Goal: Task Accomplishment & Management: Manage account settings

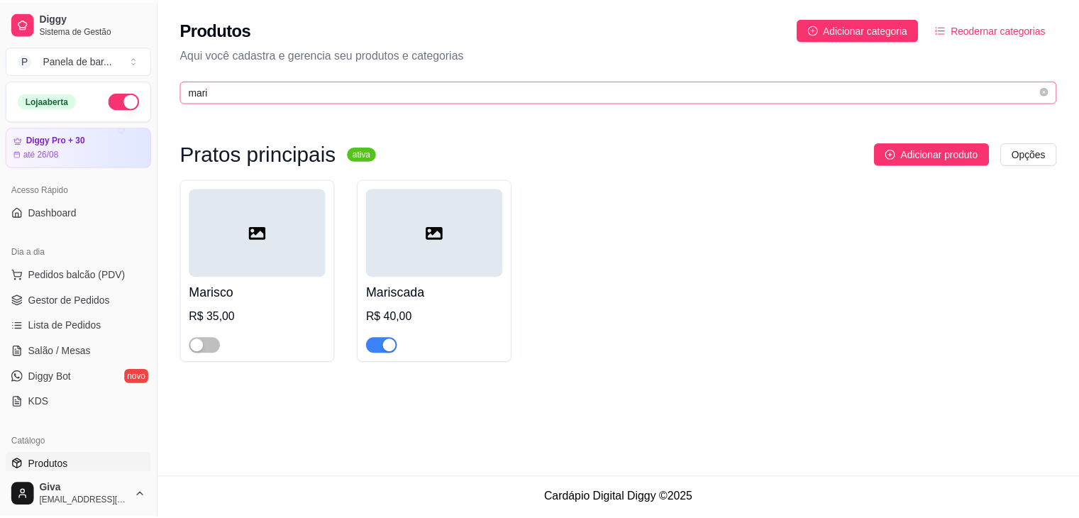
scroll to position [265, 0]
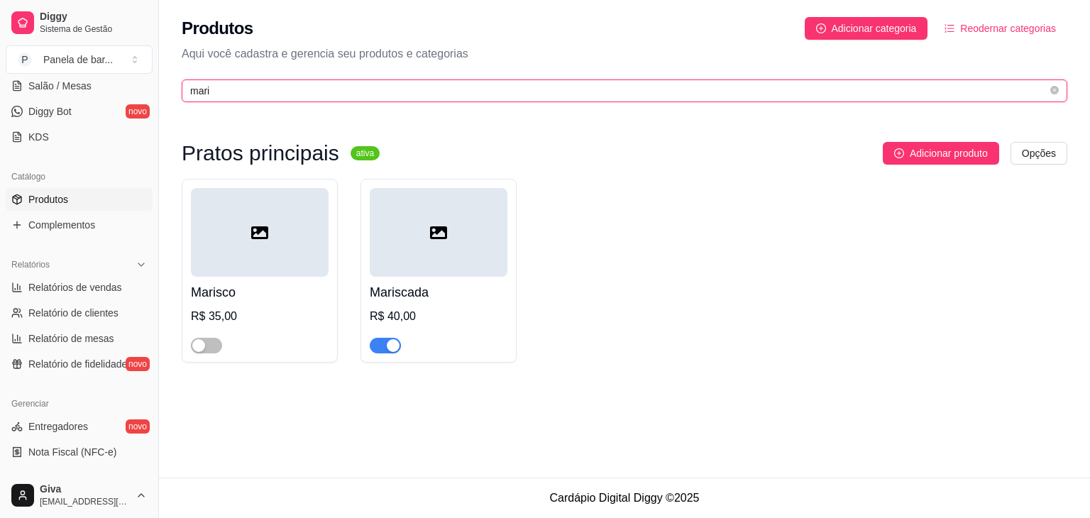
click at [475, 87] on input "mari" at bounding box center [618, 91] width 857 height 16
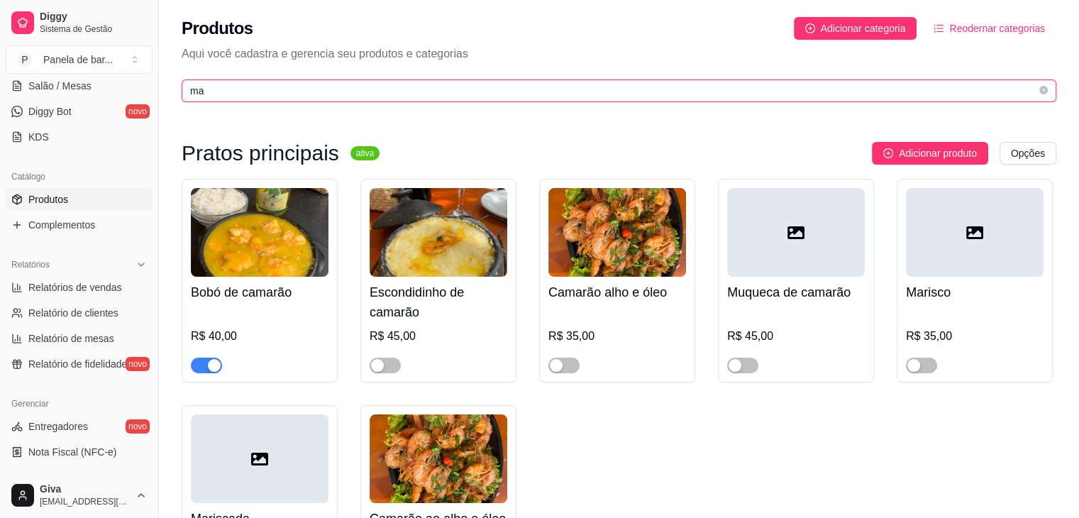
type input "m"
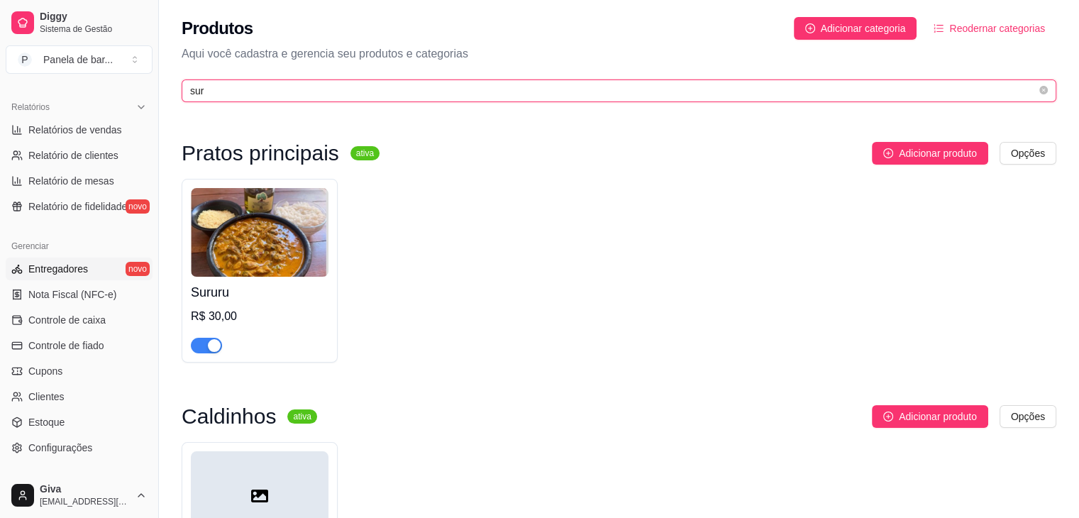
scroll to position [425, 0]
type input "sur"
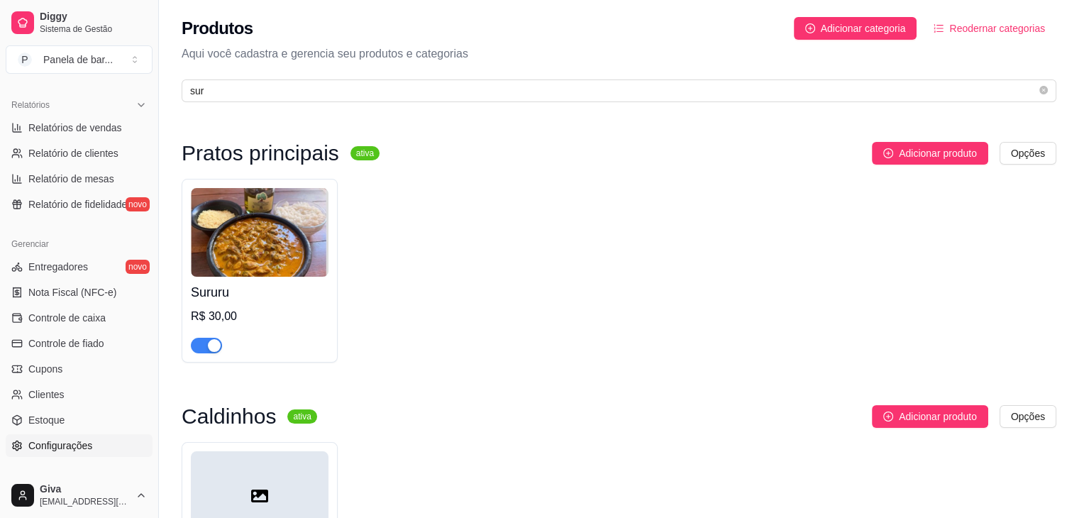
click at [79, 446] on span "Configurações" at bounding box center [60, 446] width 64 height 14
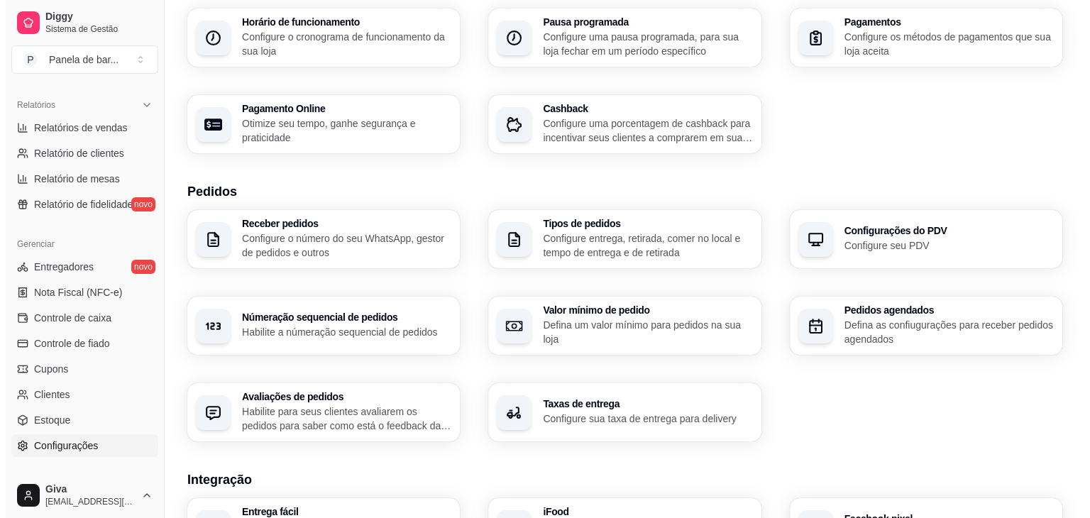
scroll to position [246, 0]
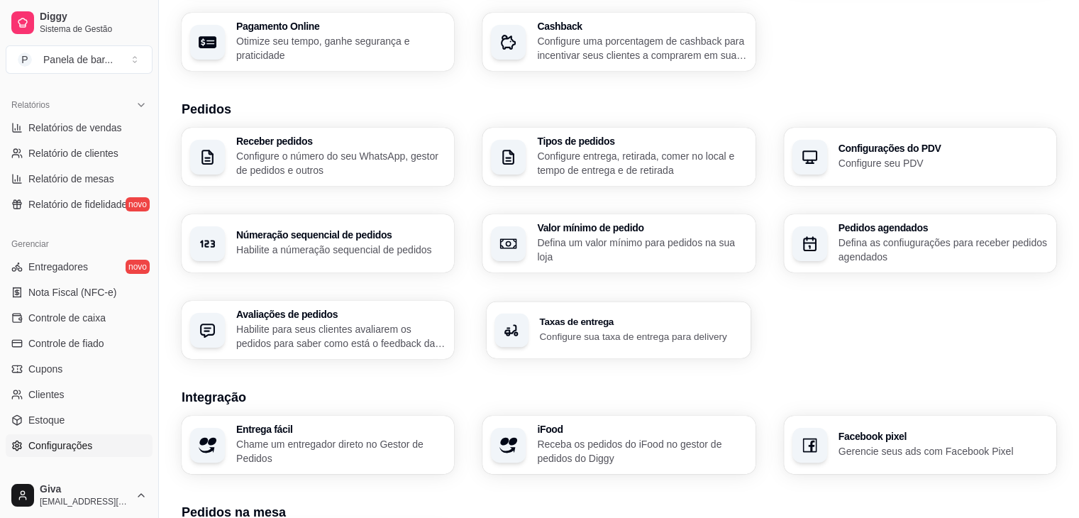
click at [529, 318] on div "Taxas de entrega Configure sua taxa de entrega para delivery" at bounding box center [619, 330] width 265 height 57
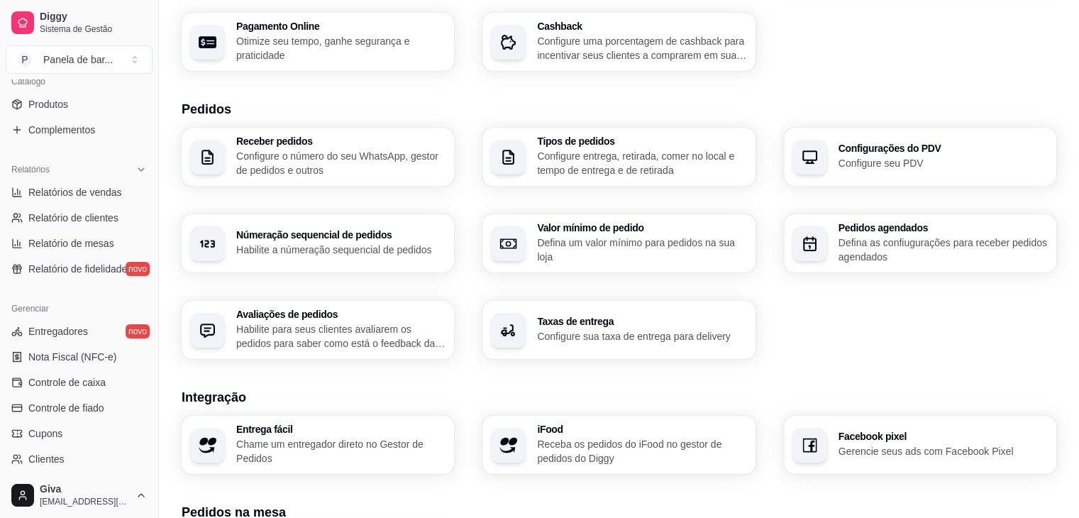
scroll to position [307, 0]
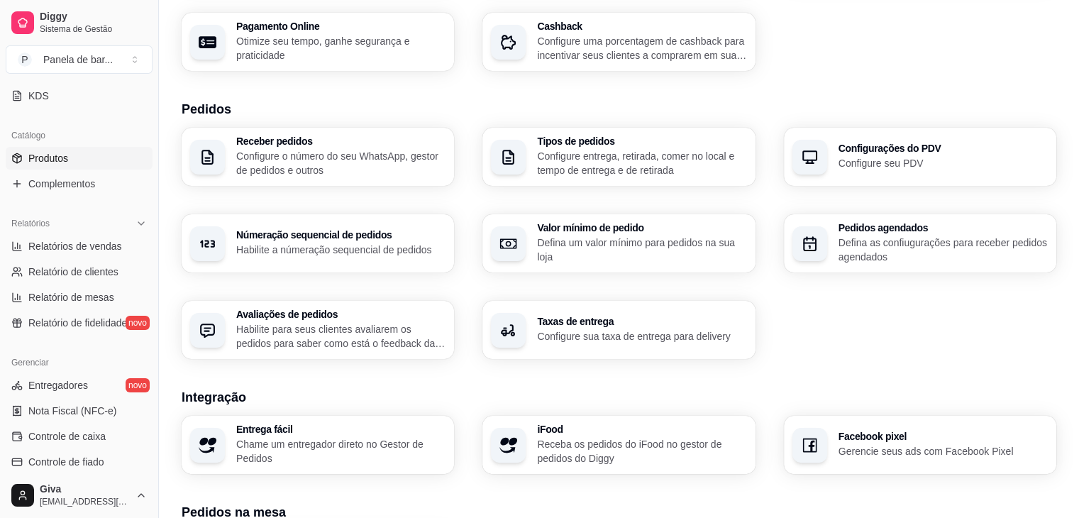
click at [47, 151] on span "Produtos" at bounding box center [48, 158] width 40 height 14
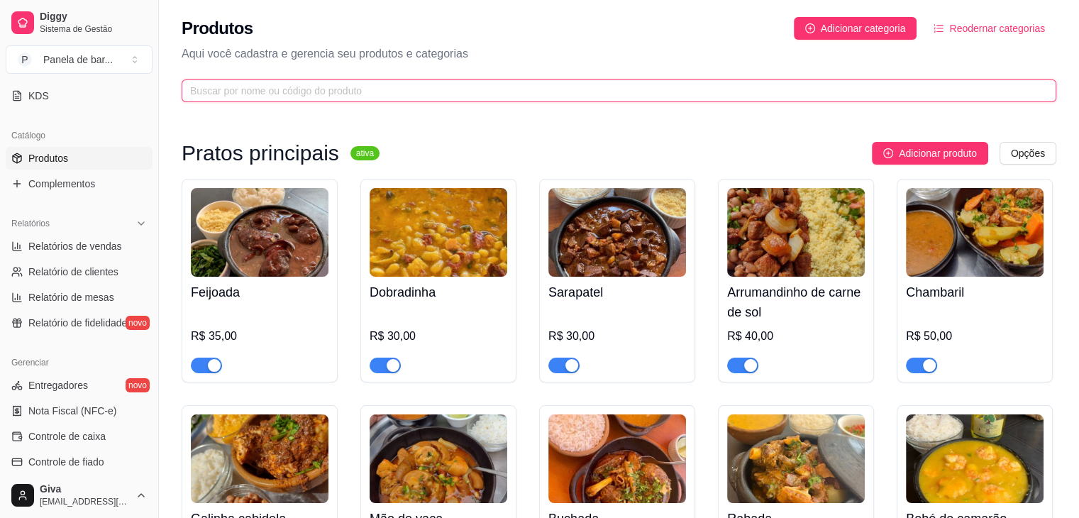
click at [497, 92] on input "text" at bounding box center [613, 91] width 847 height 16
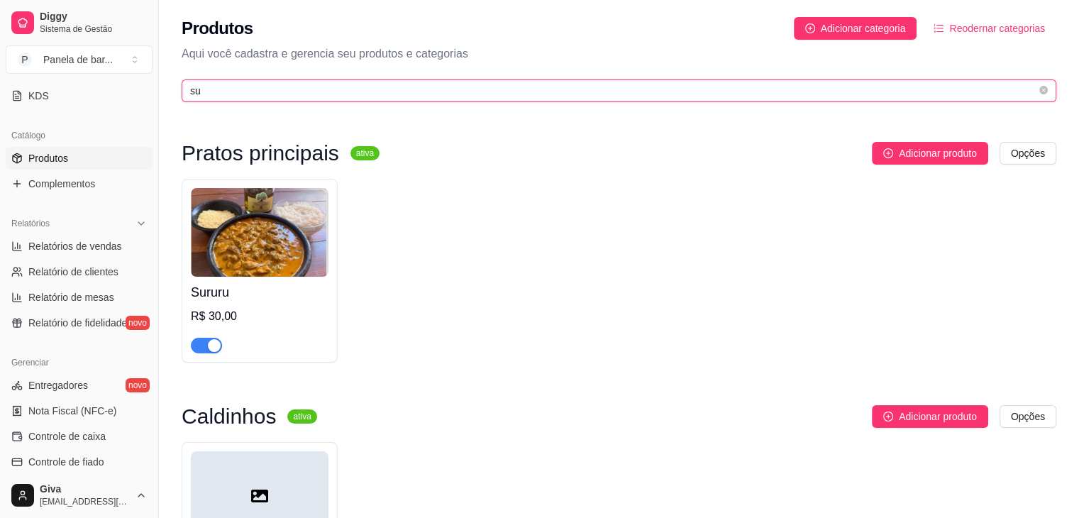
type input "s"
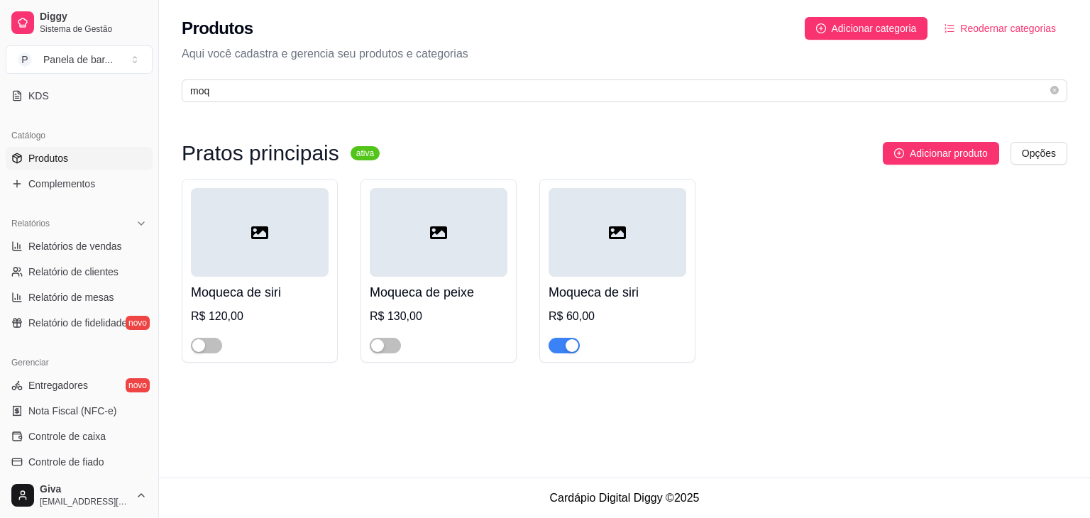
click at [569, 349] on div "button" at bounding box center [572, 345] width 13 height 13
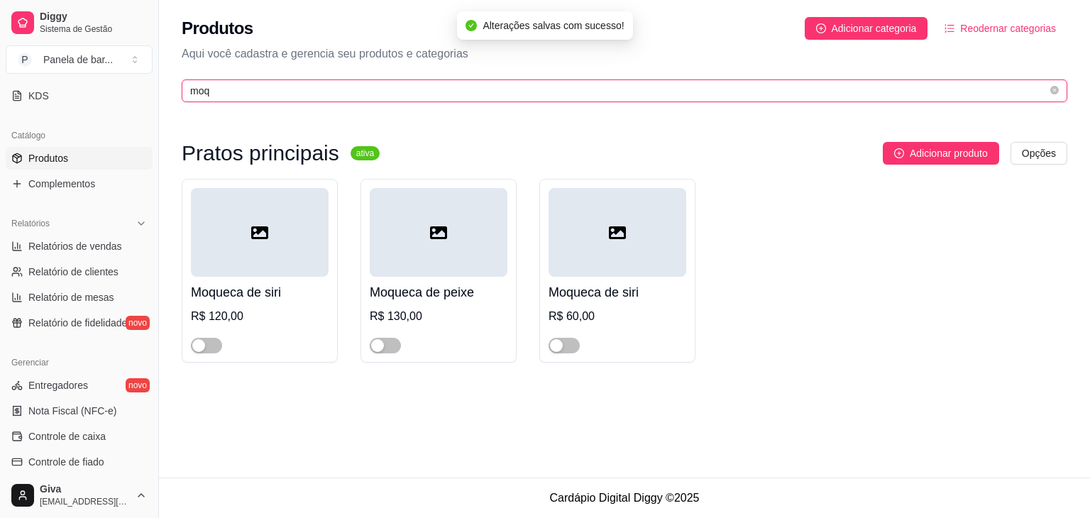
click at [299, 94] on input "moq" at bounding box center [618, 91] width 857 height 16
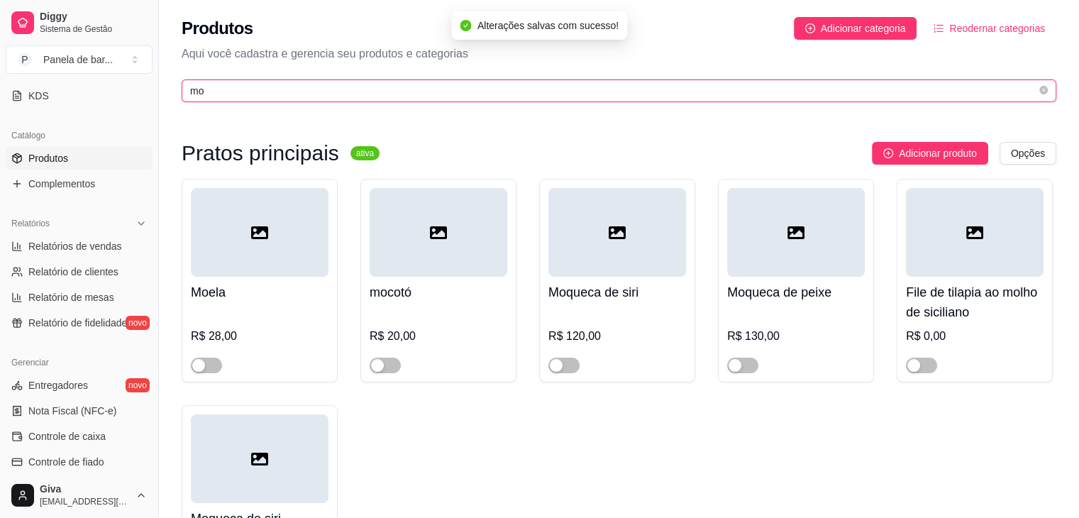
type input "m"
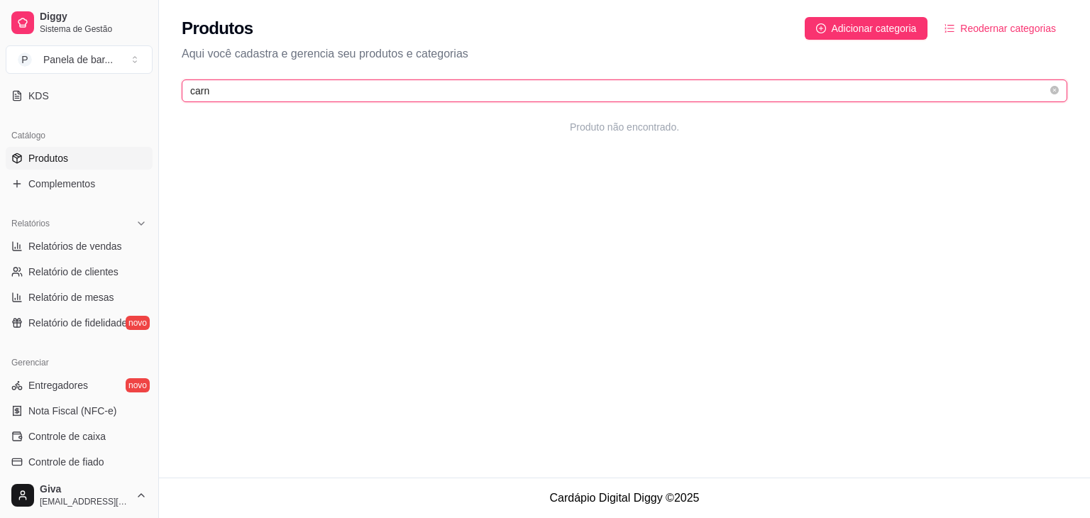
type input "carn"
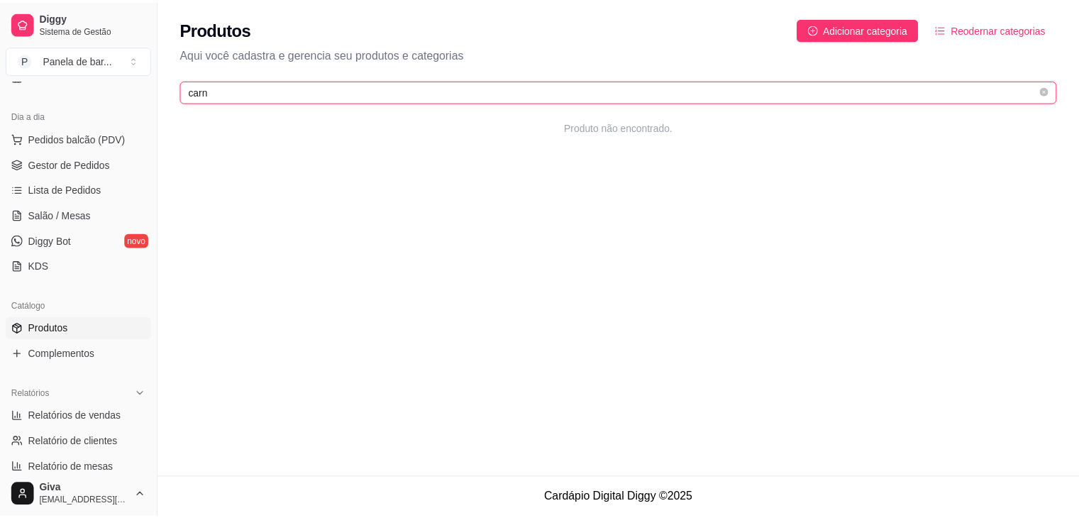
scroll to position [105, 0]
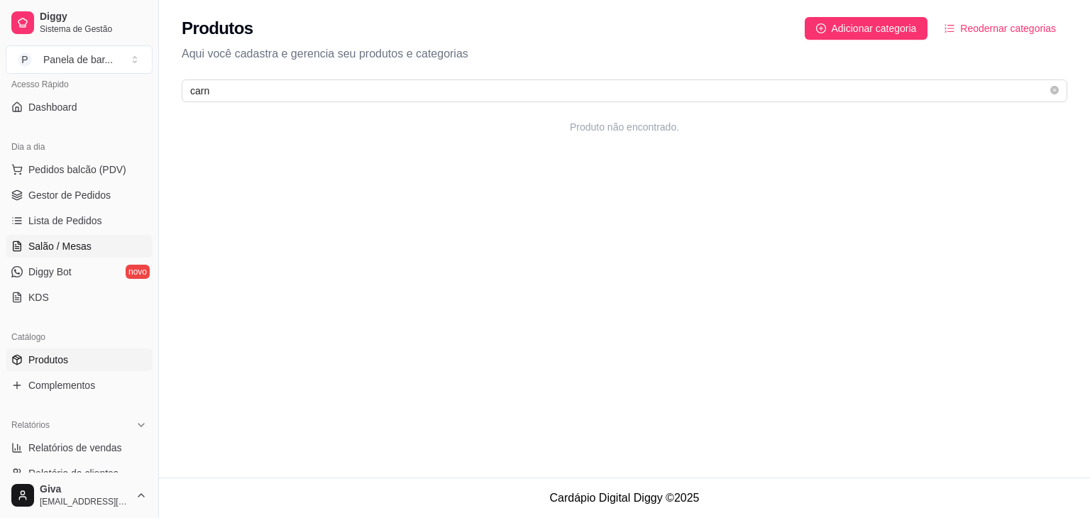
click at [56, 248] on span "Salão / Mesas" at bounding box center [59, 246] width 63 height 14
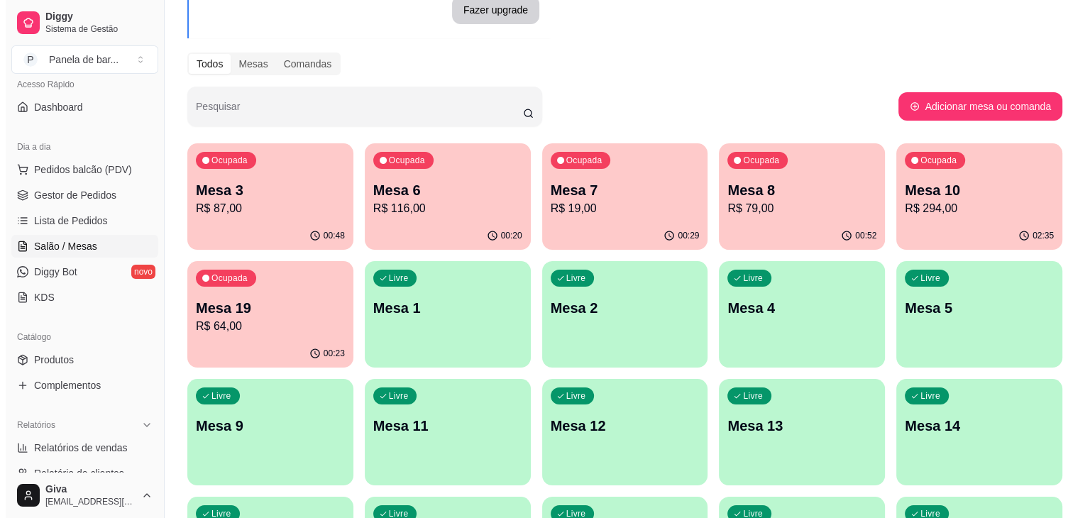
scroll to position [139, 0]
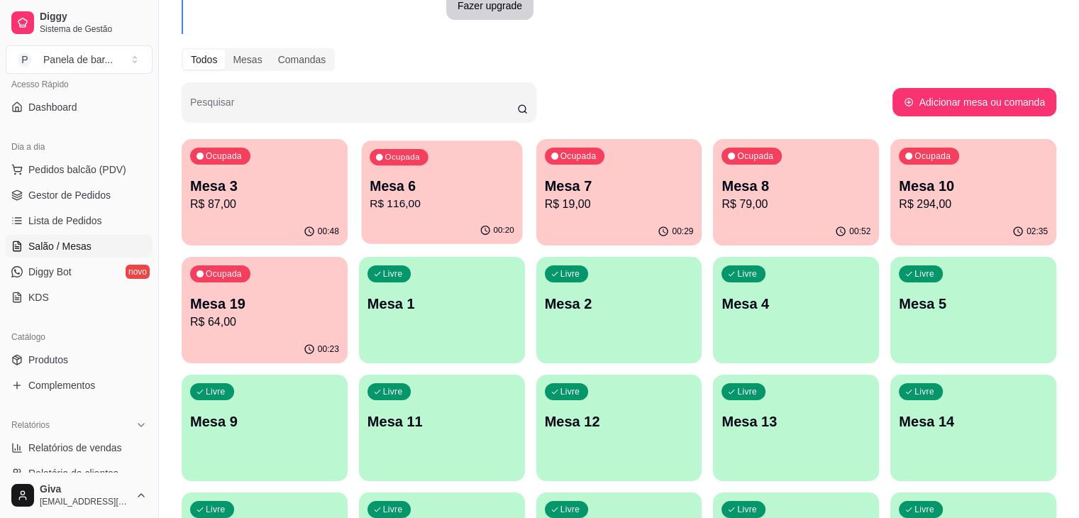
click at [451, 194] on p "Mesa 6" at bounding box center [442, 186] width 145 height 19
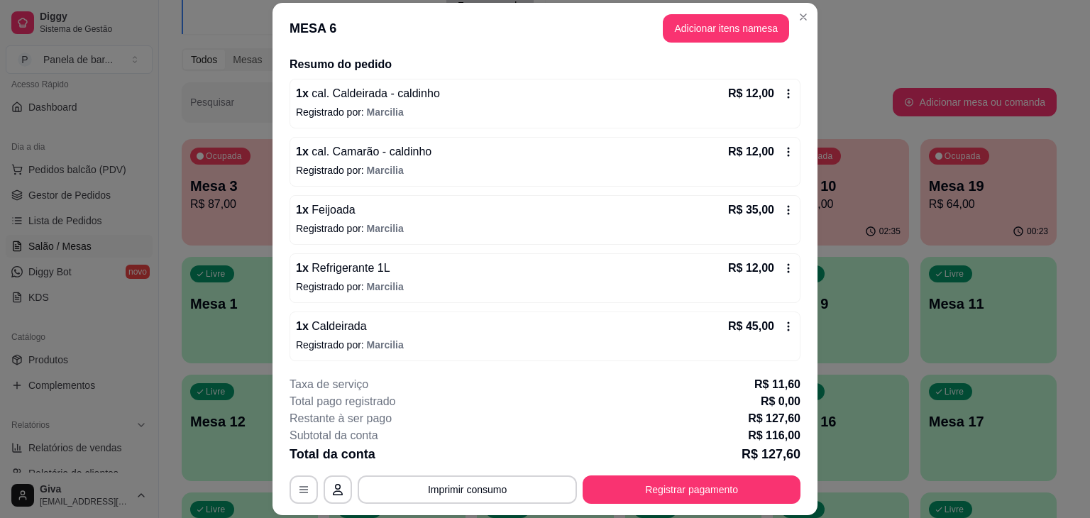
scroll to position [0, 0]
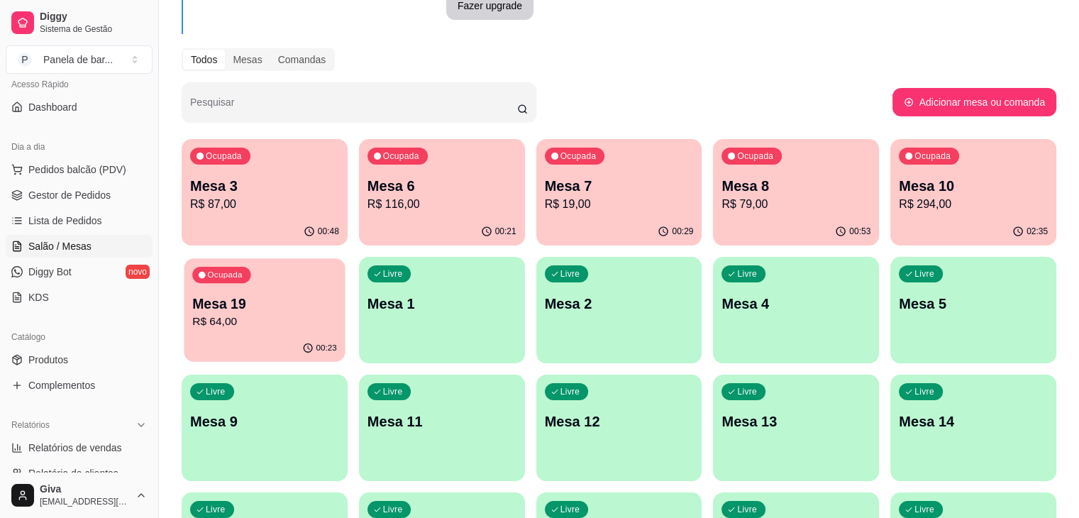
click at [337, 314] on p "R$ 64,00" at bounding box center [264, 322] width 145 height 16
click at [433, 199] on p "R$ 116,00" at bounding box center [442, 204] width 145 height 16
click at [893, 170] on div "Ocupada Mesa 10 R$ 294,00" at bounding box center [973, 178] width 161 height 77
click at [893, 238] on div "02:35" at bounding box center [973, 230] width 161 height 27
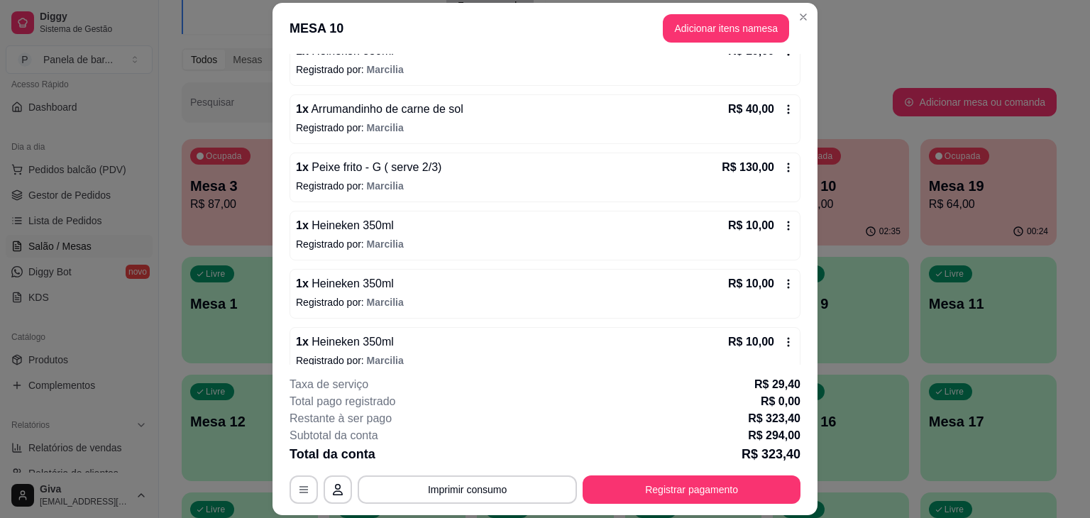
scroll to position [618, 0]
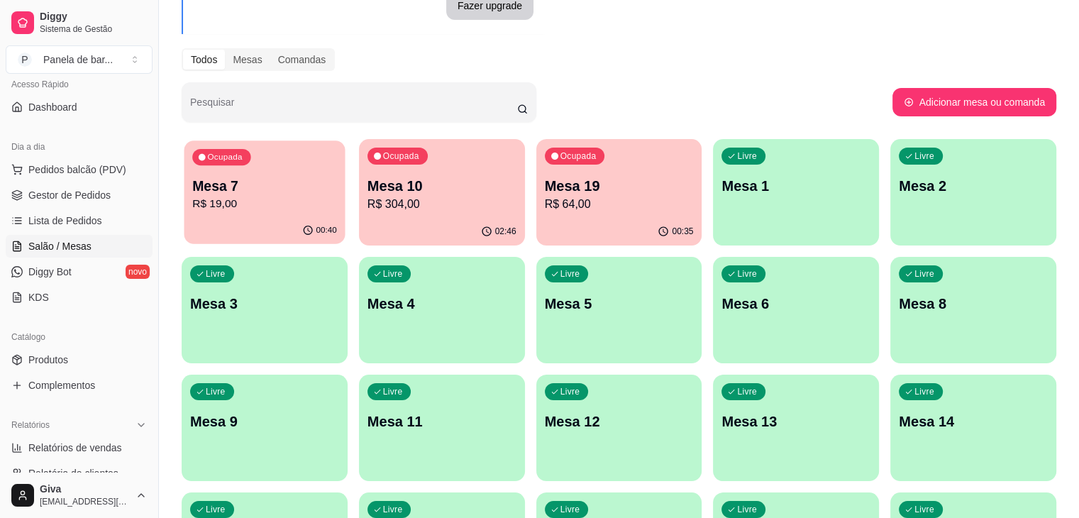
click at [298, 204] on p "R$ 19,00" at bounding box center [264, 204] width 145 height 16
click at [568, 228] on div "00:35" at bounding box center [619, 230] width 161 height 27
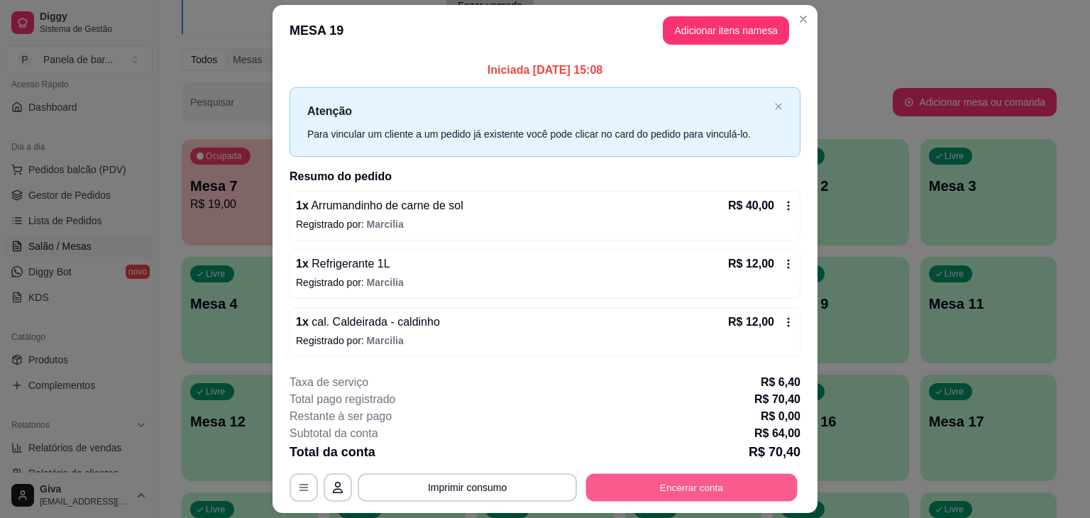
click at [605, 476] on button "Encerrar conta" at bounding box center [691, 487] width 211 height 28
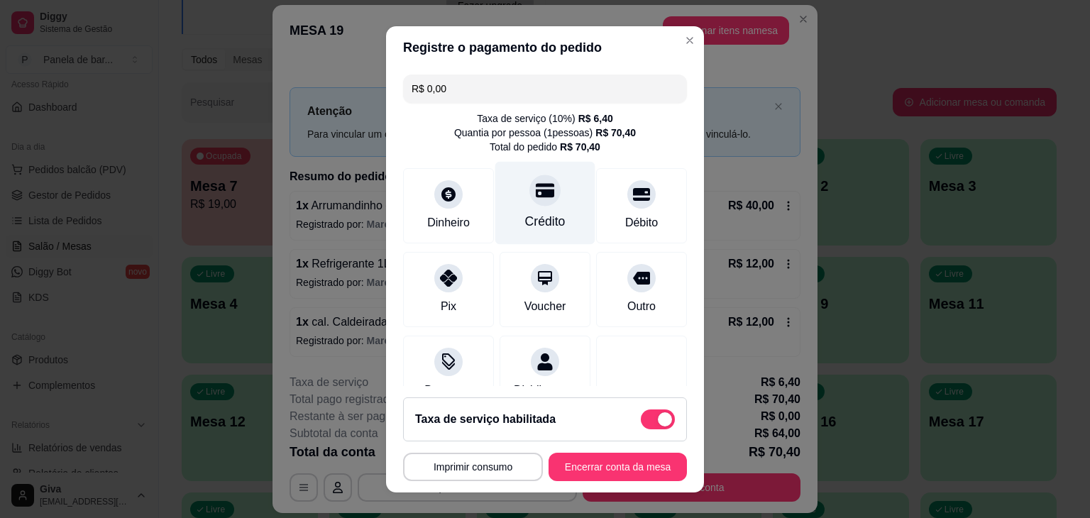
click at [538, 208] on div "Crédito" at bounding box center [545, 202] width 100 height 83
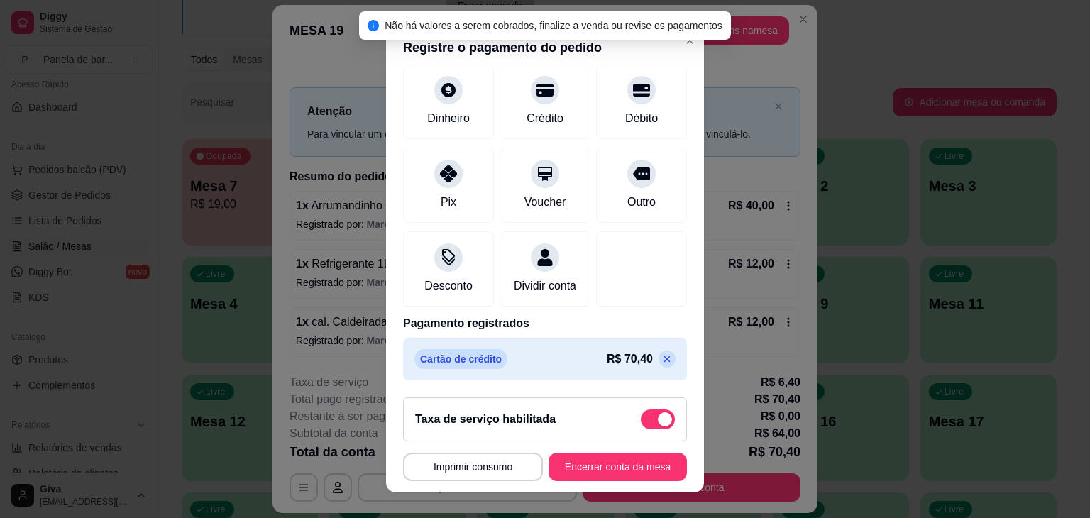
scroll to position [19, 0]
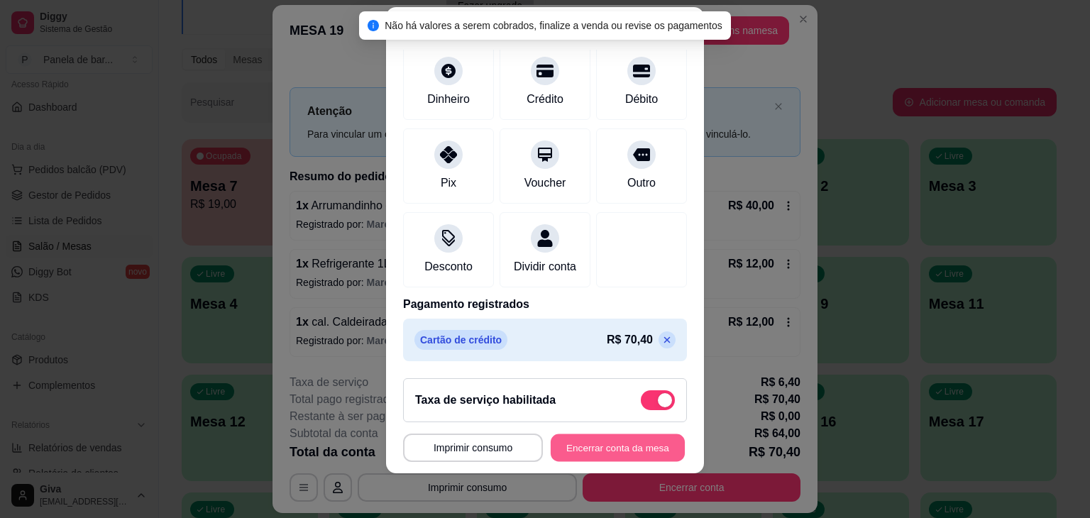
click at [565, 454] on button "Encerrar conta da mesa" at bounding box center [618, 448] width 134 height 28
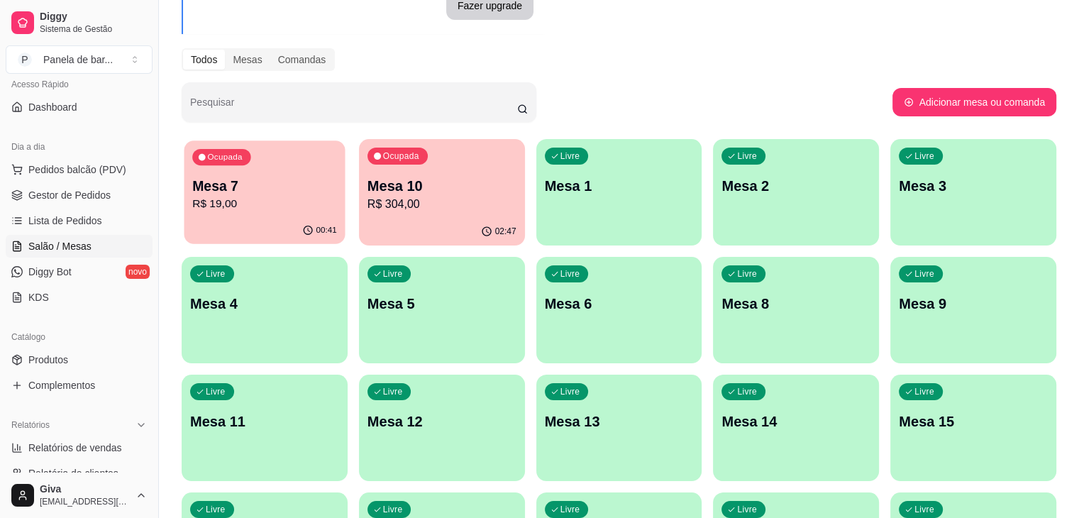
click at [277, 223] on div "00:41" at bounding box center [264, 230] width 161 height 27
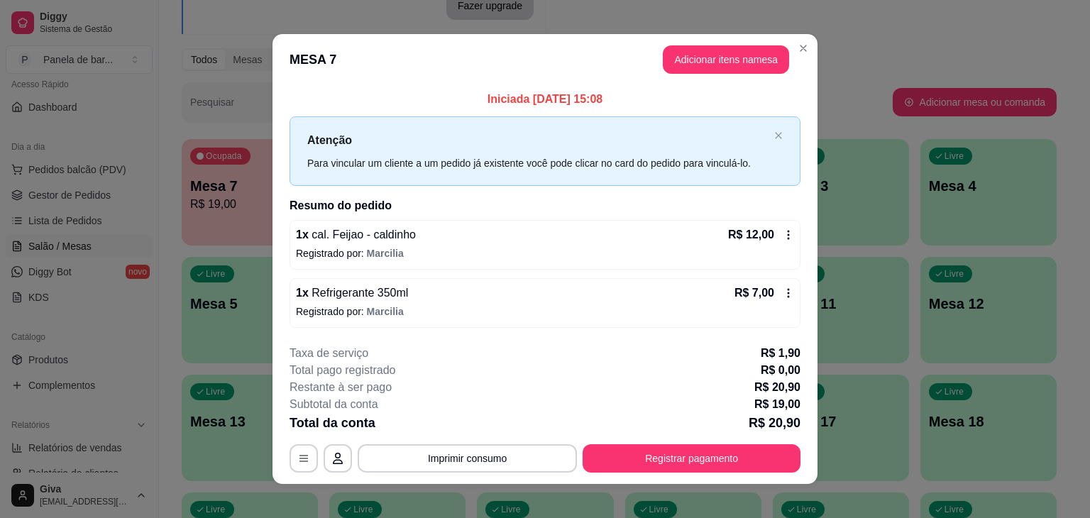
scroll to position [11, 0]
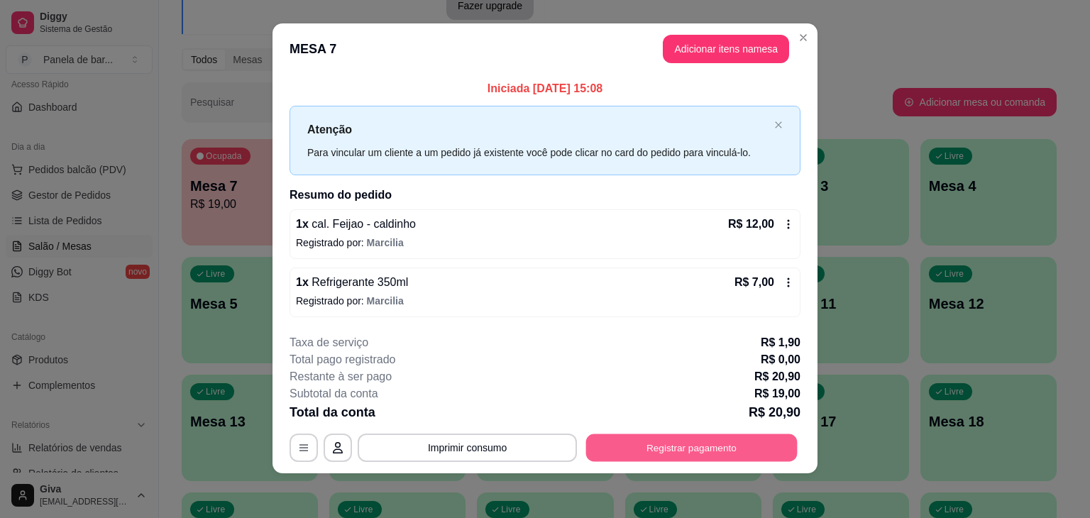
click at [658, 453] on button "Registrar pagamento" at bounding box center [691, 448] width 211 height 28
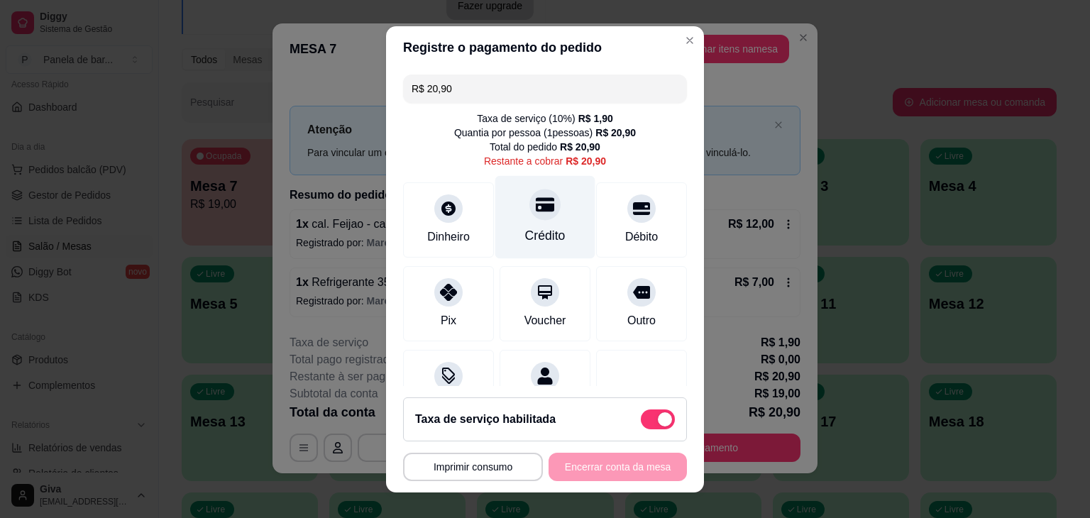
click at [548, 197] on div "Crédito" at bounding box center [545, 216] width 100 height 83
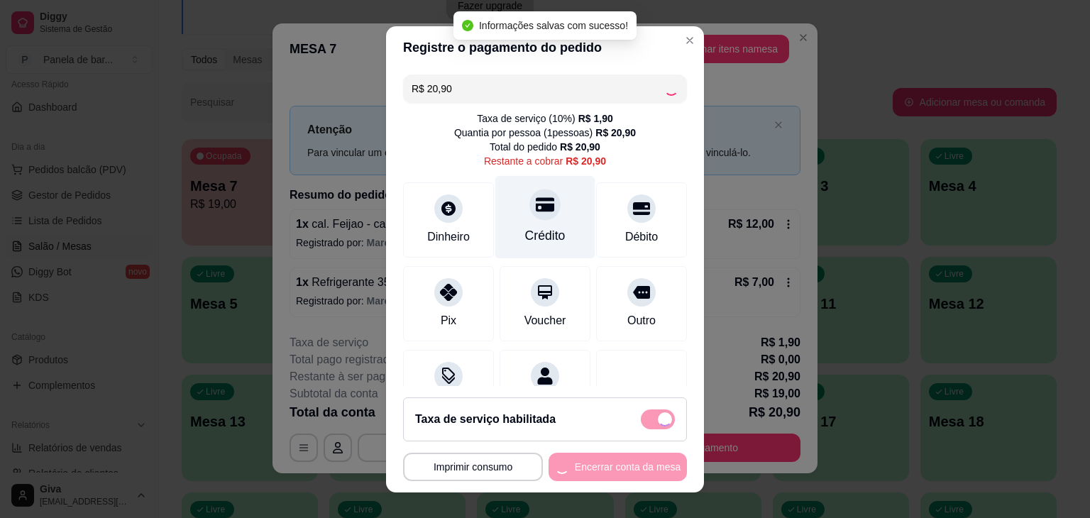
type input "R$ 0,00"
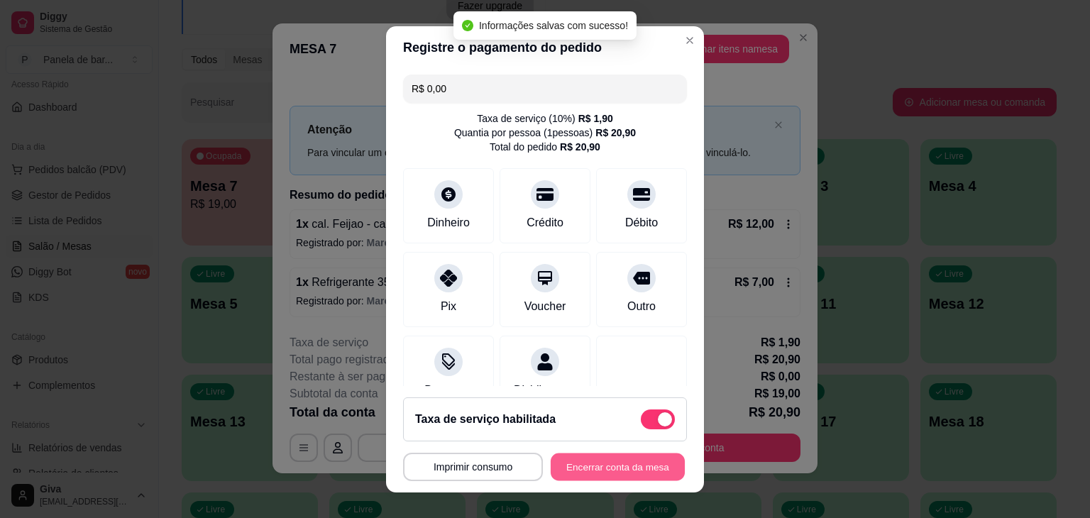
click at [590, 473] on button "Encerrar conta da mesa" at bounding box center [618, 467] width 134 height 28
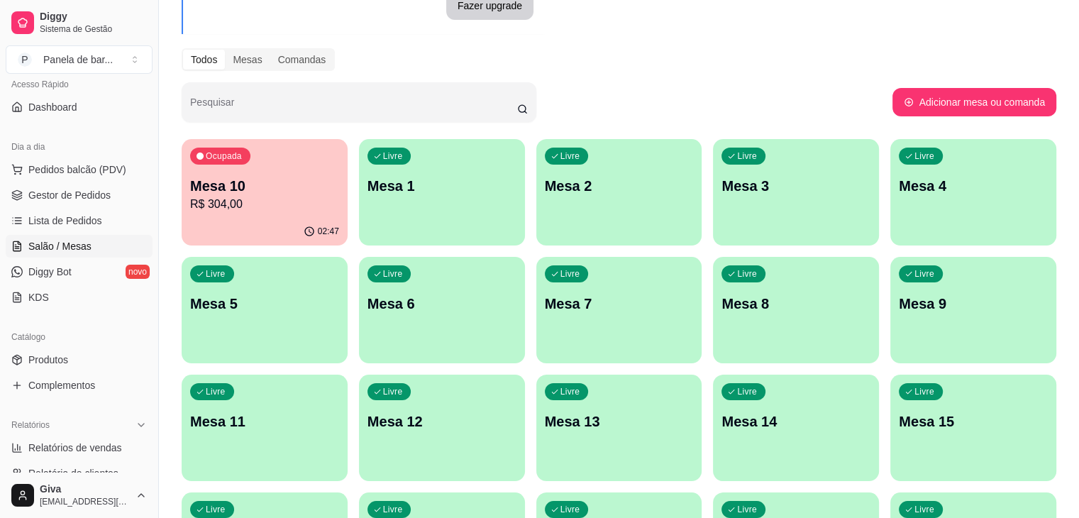
click at [536, 289] on div "Livre Mesa 7" at bounding box center [619, 301] width 166 height 89
click at [244, 158] on div "Ocupada" at bounding box center [221, 157] width 58 height 16
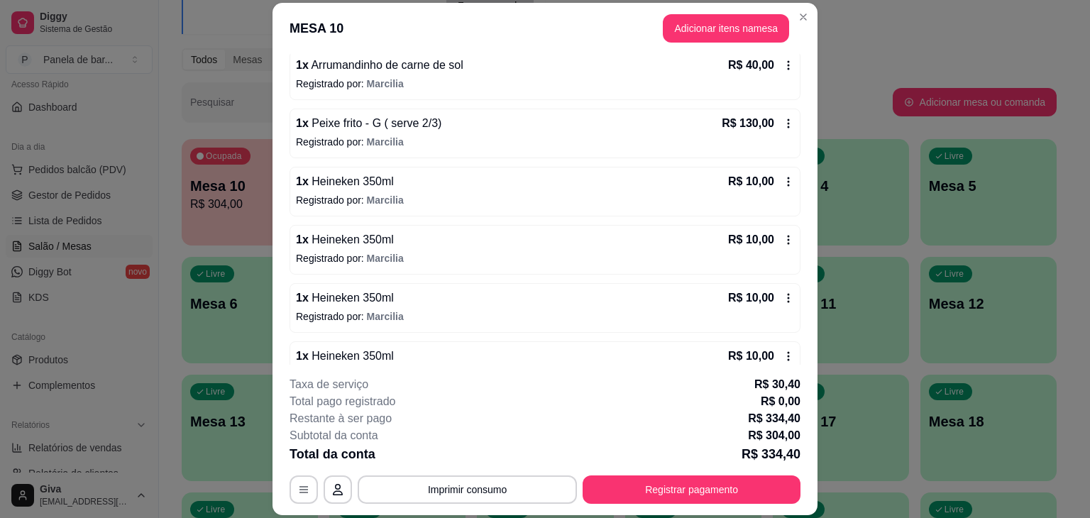
scroll to position [688, 0]
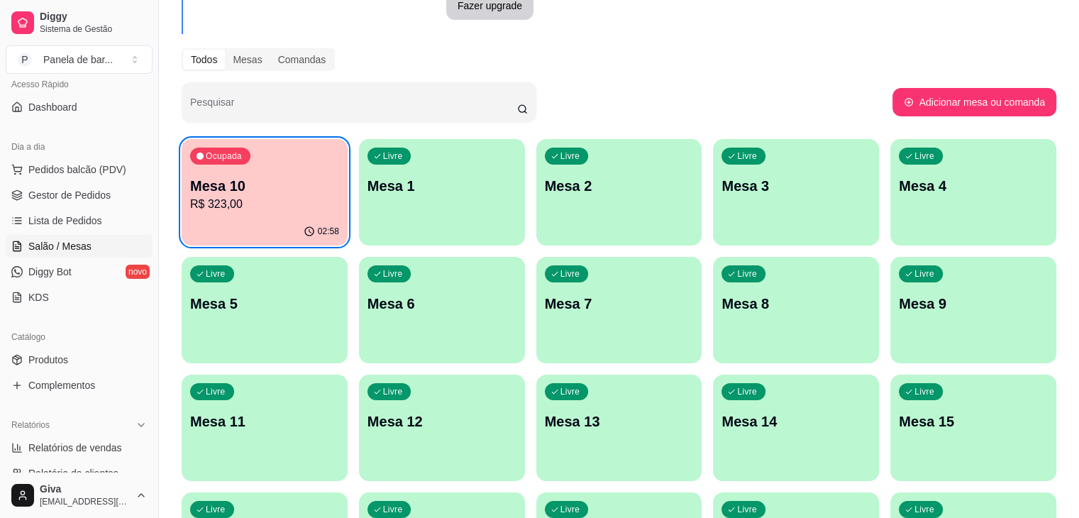
click at [292, 141] on div "Ocupada Mesa 10 R$ 323,00" at bounding box center [265, 178] width 166 height 79
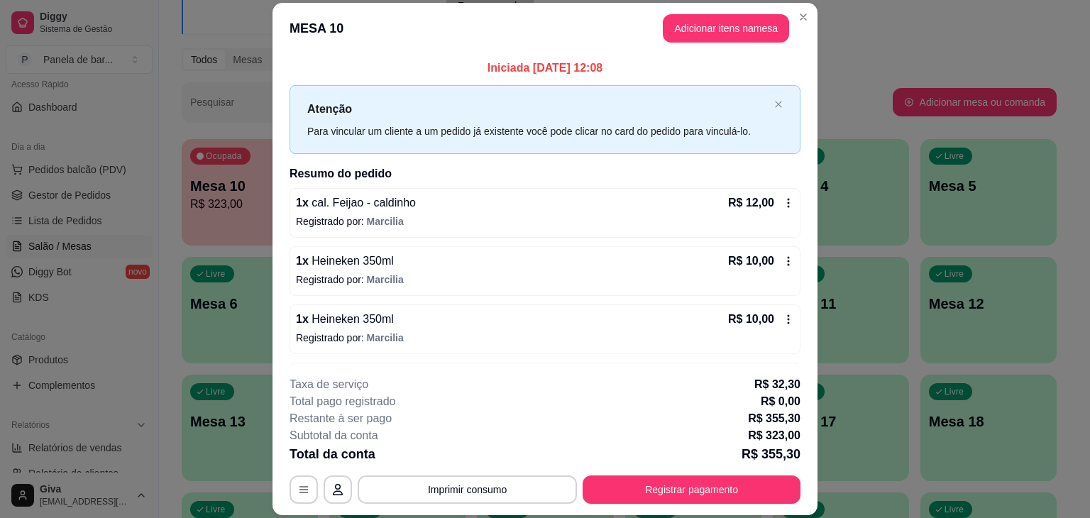
click at [505, 474] on div "**********" at bounding box center [544, 440] width 511 height 128
click at [505, 477] on button "Imprimir consumo" at bounding box center [467, 490] width 213 height 28
click at [492, 455] on button "IMPRESSORA" at bounding box center [466, 457] width 99 height 22
click at [638, 492] on button "Registrar pagamento" at bounding box center [691, 490] width 211 height 28
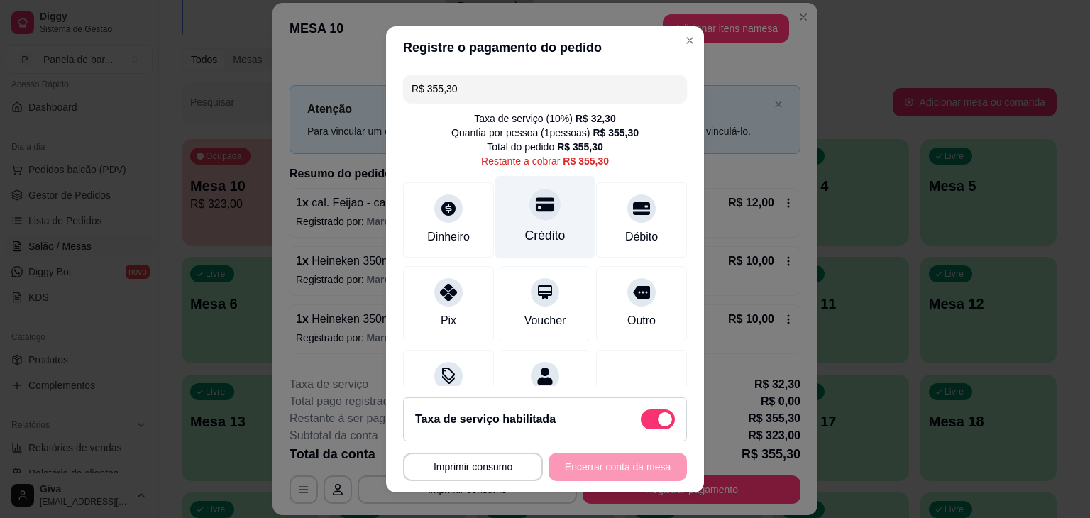
click at [505, 183] on div "Crédito" at bounding box center [545, 216] width 100 height 83
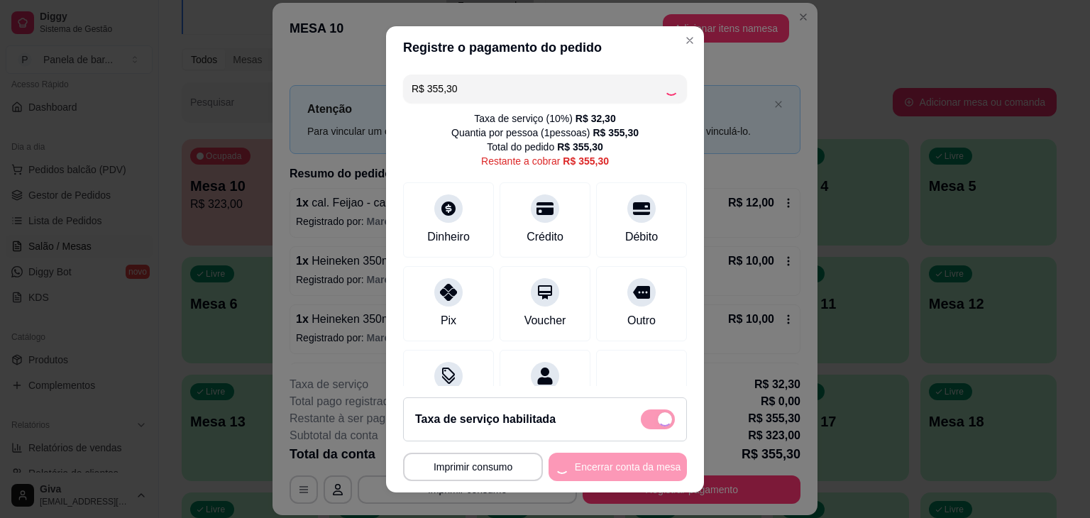
type input "R$ 0,00"
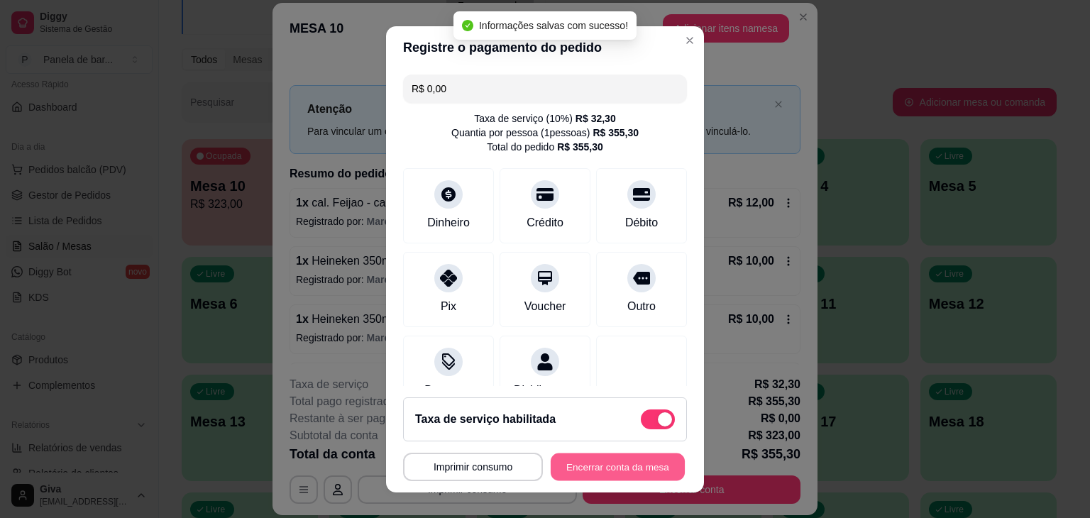
click at [556, 468] on button "Encerrar conta da mesa" at bounding box center [618, 467] width 134 height 28
